Goal: Task Accomplishment & Management: Complete application form

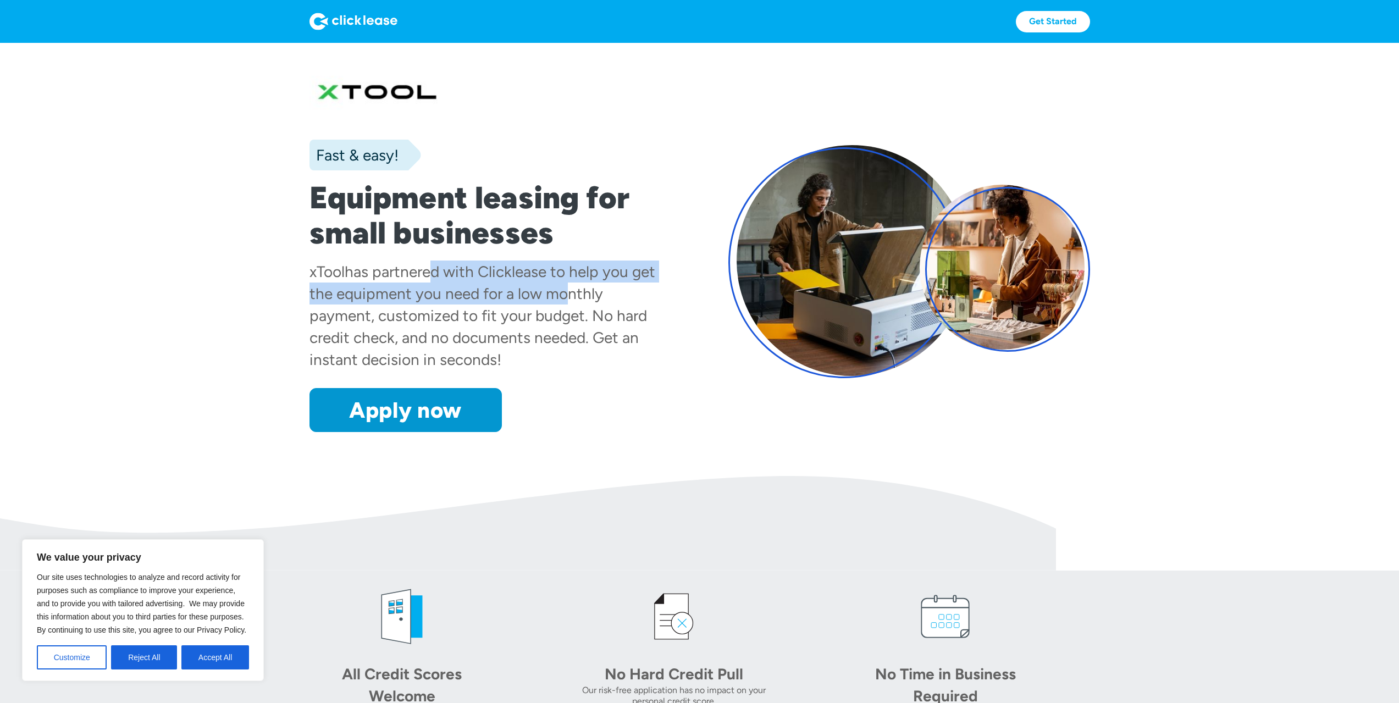
drag, startPoint x: 424, startPoint y: 269, endPoint x: 560, endPoint y: 302, distance: 139.2
click at [560, 302] on div "has partnered with Clicklease to help you get the equipment you need for a low …" at bounding box center [482, 315] width 346 height 107
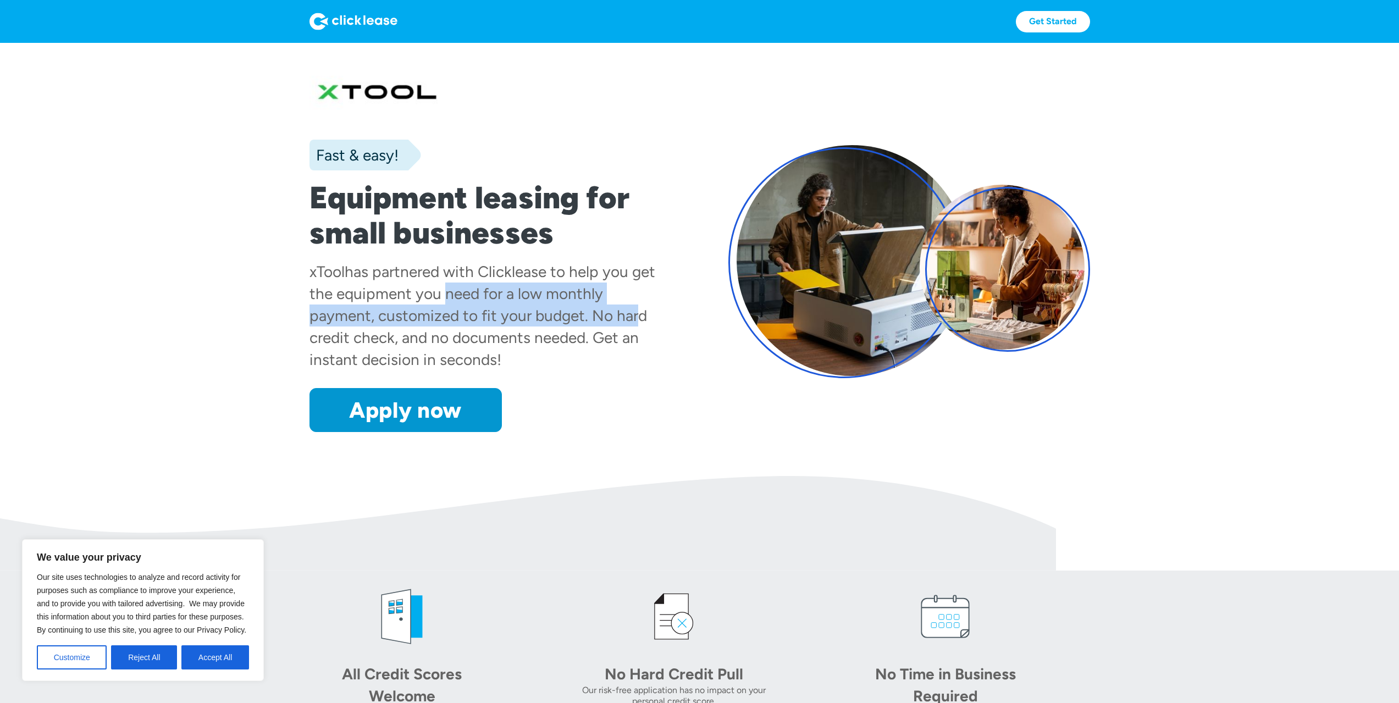
drag, startPoint x: 541, startPoint y: 321, endPoint x: 566, endPoint y: 325, distance: 25.1
click at [566, 325] on div "xTool has partnered with Clicklease to help you get the equipment you need for …" at bounding box center [490, 316] width 362 height 110
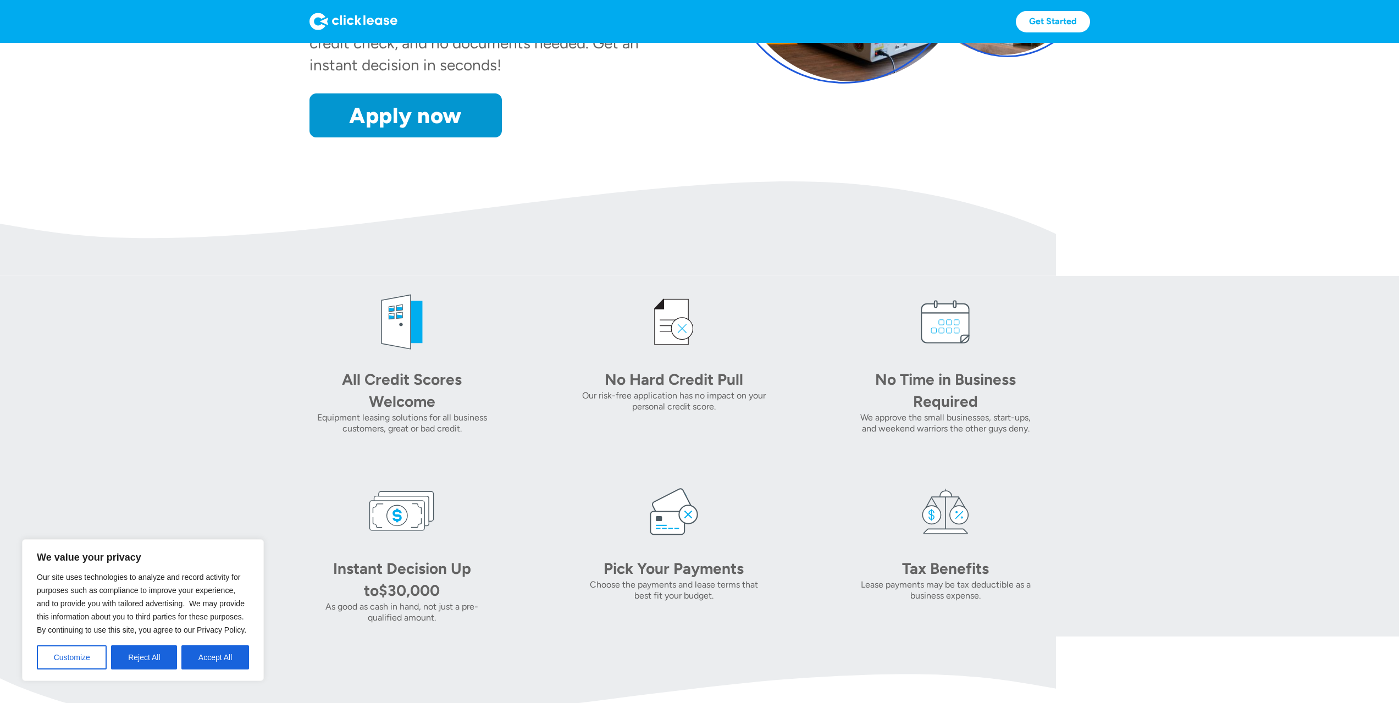
scroll to position [330, 0]
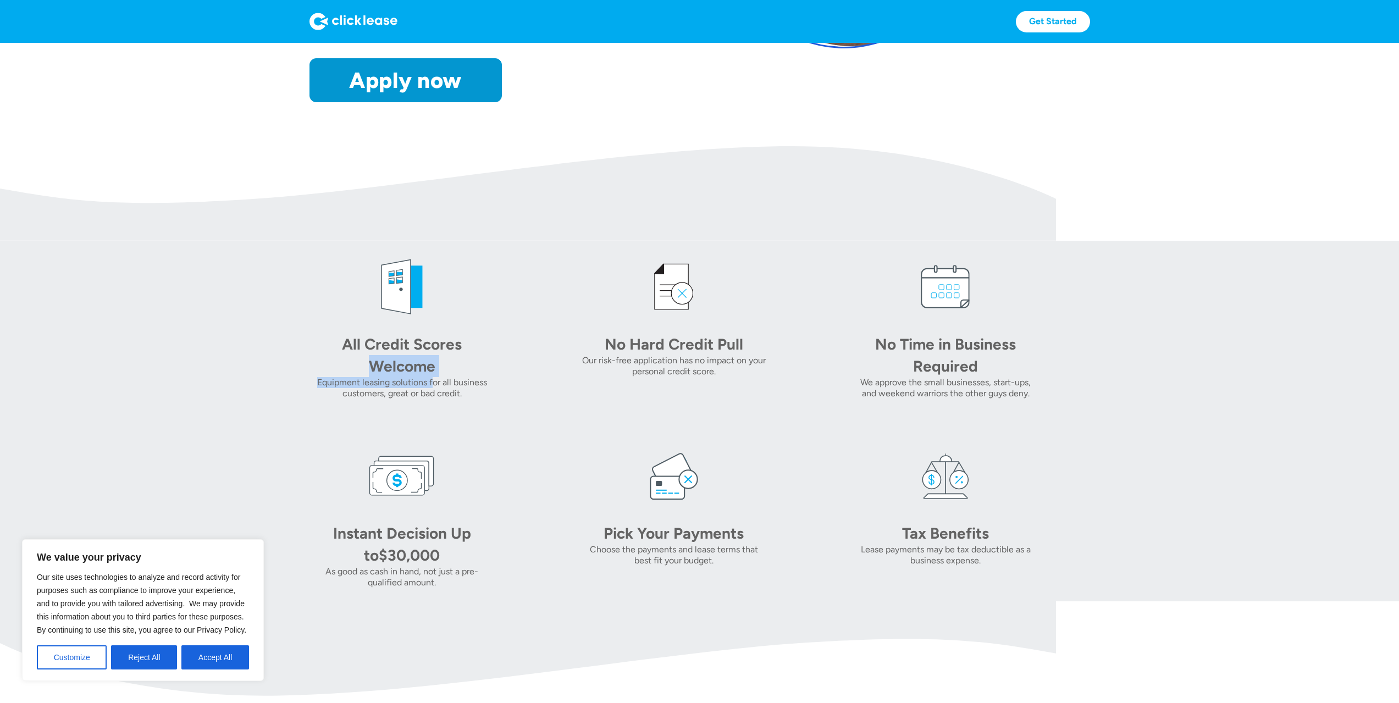
drag, startPoint x: 335, startPoint y: 365, endPoint x: 442, endPoint y: 389, distance: 109.2
click at [435, 386] on div "All Credit Scores Welcome Equipment leasing solutions for all business customer…" at bounding box center [401, 366] width 185 height 66
click at [442, 389] on div "Equipment leasing solutions for all business customers, great or bad credit." at bounding box center [401, 388] width 185 height 22
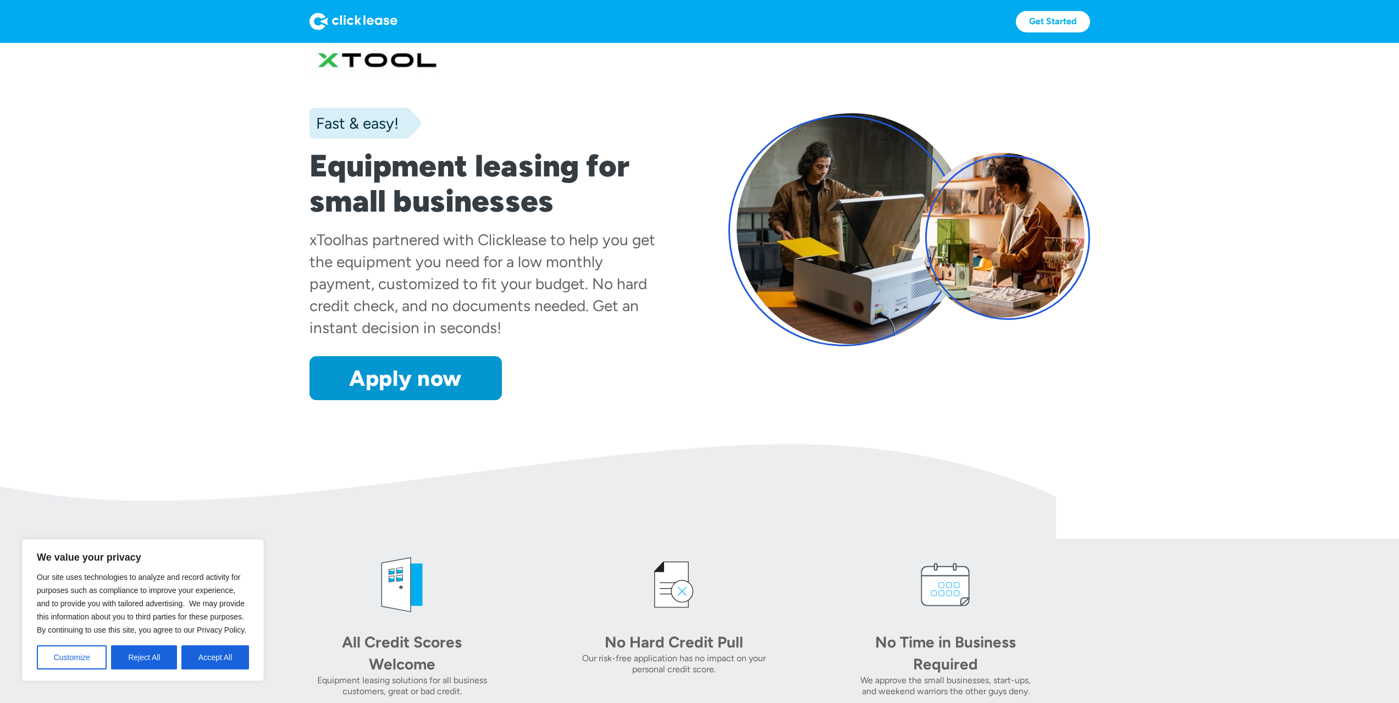
scroll to position [0, 0]
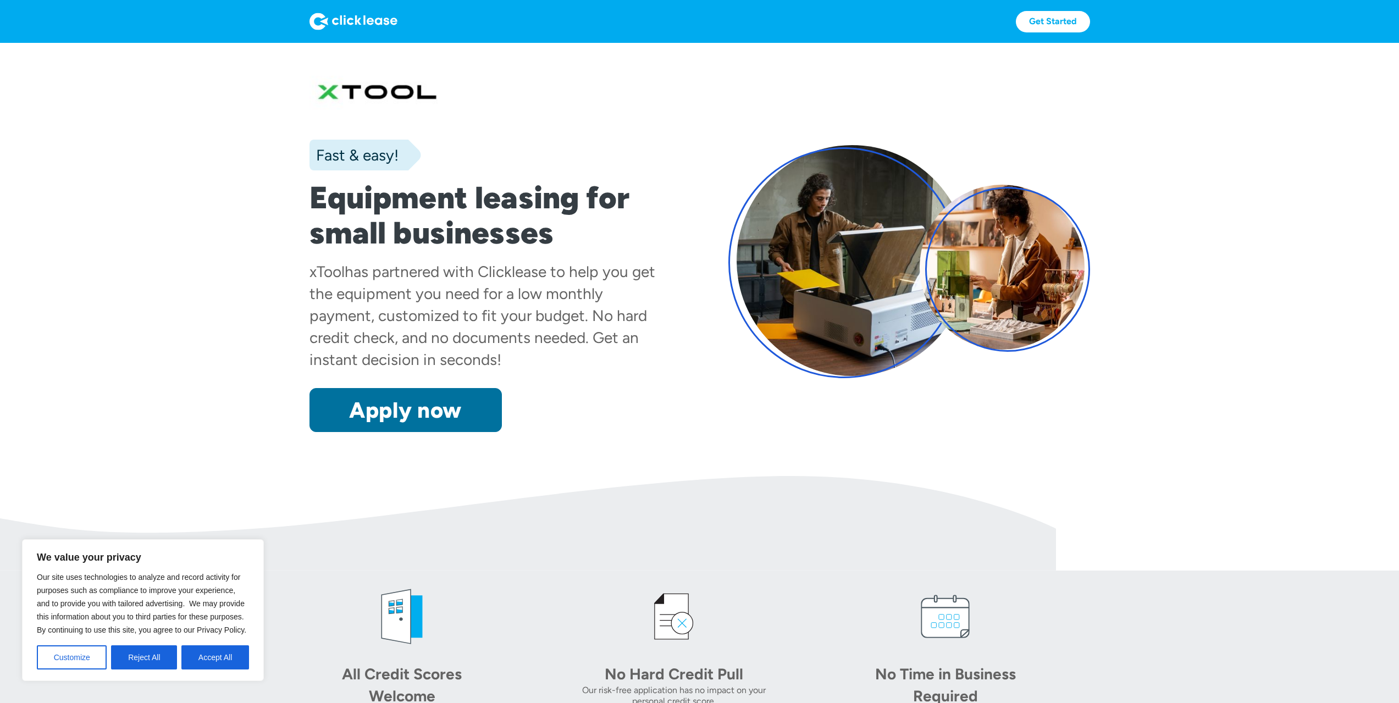
click at [398, 404] on link "Apply now" at bounding box center [405, 410] width 192 height 44
